Goal: Task Accomplishment & Management: Manage account settings

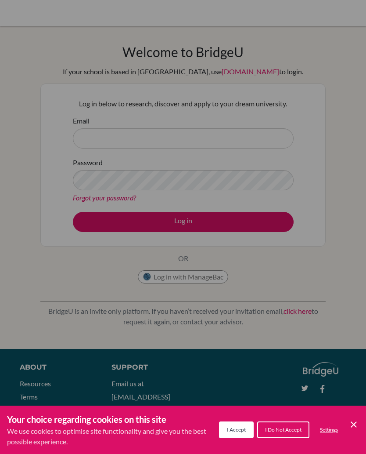
click at [356, 422] on icon "Save and close" at bounding box center [354, 424] width 6 height 6
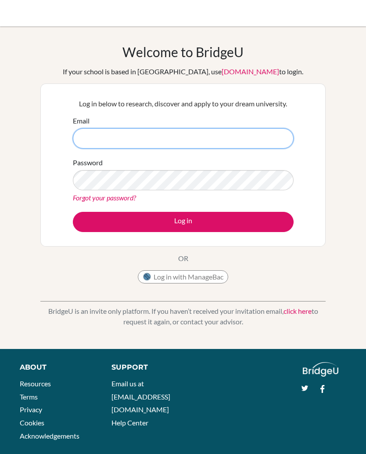
click at [219, 128] on input "Email" at bounding box center [183, 138] width 221 height 20
type input "[EMAIL_ADDRESS][DOMAIN_NAME]"
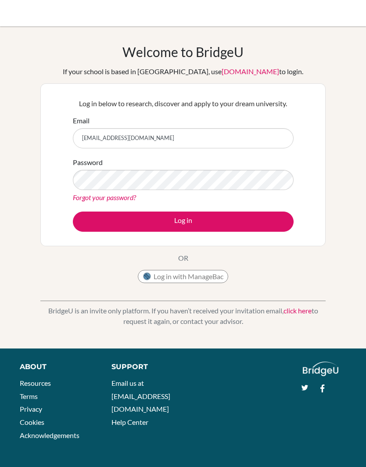
click at [263, 218] on button "Log in" at bounding box center [183, 222] width 221 height 20
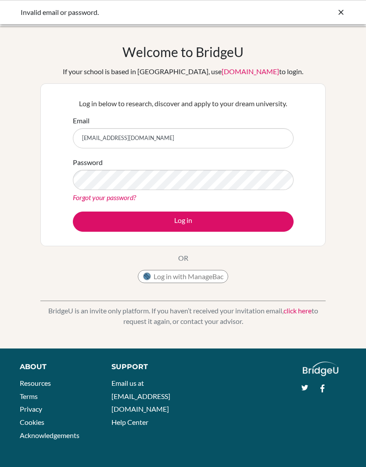
click at [244, 224] on button "Log in" at bounding box center [183, 222] width 221 height 20
click at [234, 138] on input "[EMAIL_ADDRESS][DOMAIN_NAME]" at bounding box center [183, 138] width 221 height 20
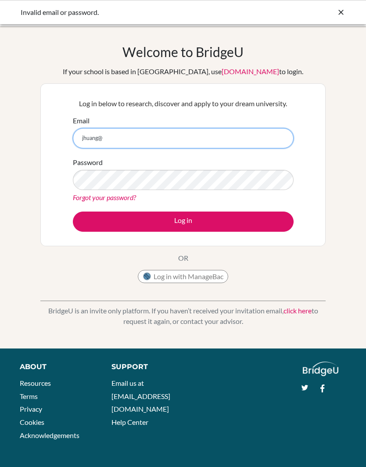
type input "jhuang"
click at [214, 138] on input "Email" at bounding box center [183, 138] width 221 height 20
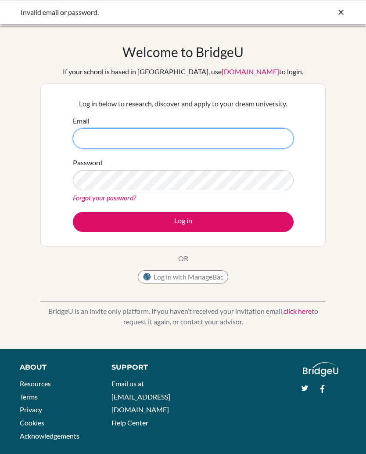
type input "[EMAIL_ADDRESS][DOMAIN_NAME]"
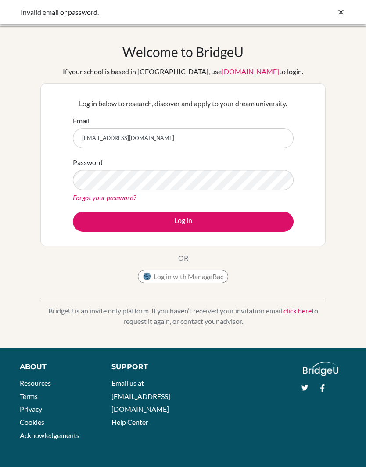
click at [174, 217] on button "Log in" at bounding box center [183, 222] width 221 height 20
click at [220, 230] on button "Log in" at bounding box center [183, 222] width 221 height 20
